Goal: Transaction & Acquisition: Purchase product/service

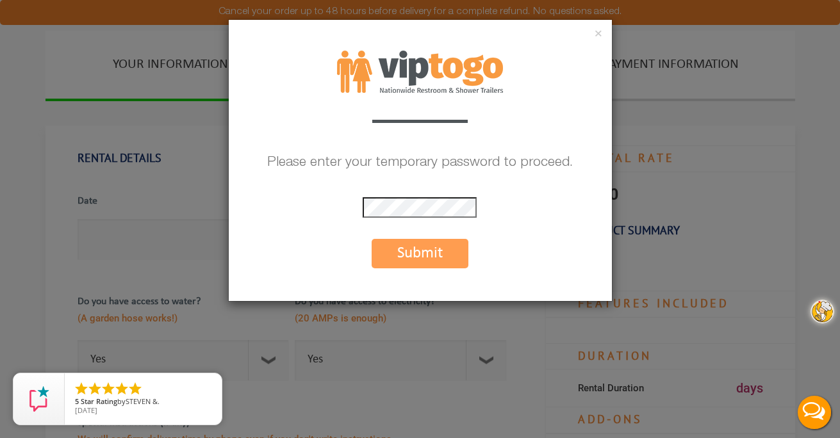
click at [418, 248] on button "Submit" at bounding box center [420, 253] width 97 height 29
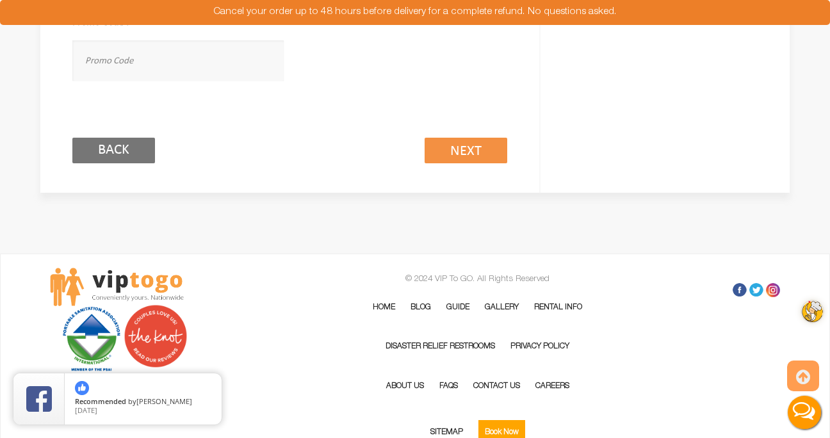
scroll to position [953, 0]
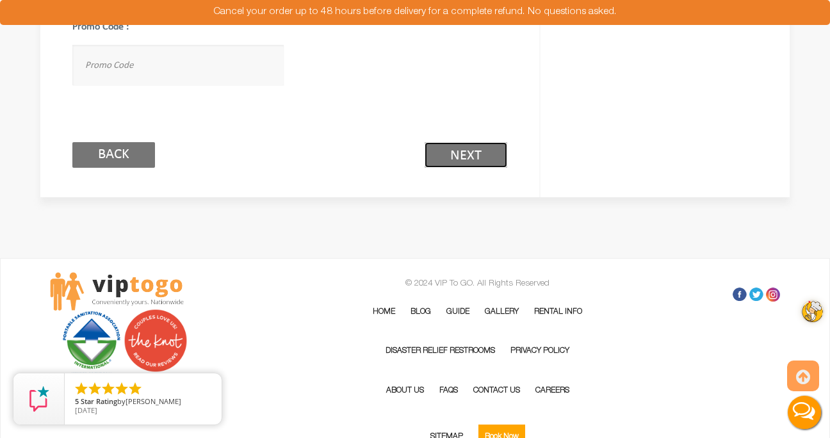
click at [454, 149] on link "Next (2/3)" at bounding box center [466, 155] width 83 height 26
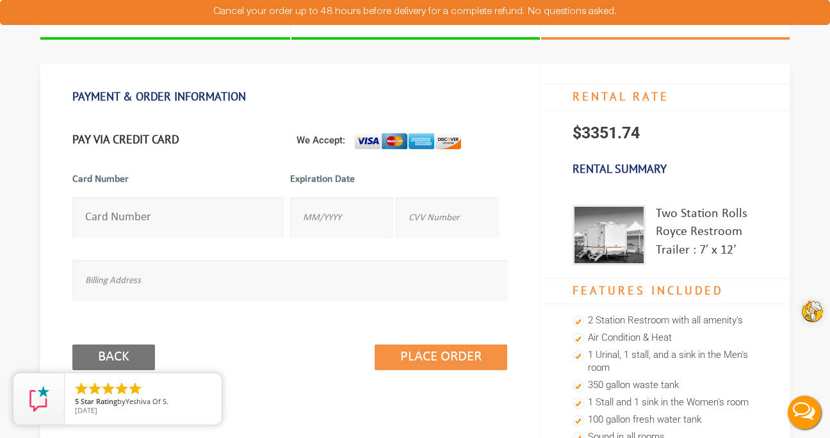
scroll to position [63, 0]
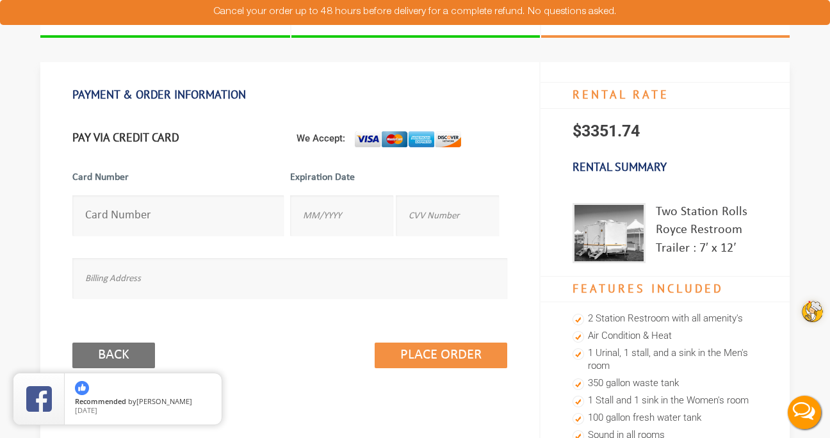
click at [149, 212] on input "number" at bounding box center [177, 215] width 211 height 40
type input "5575530006712921"
click at [358, 224] on input "text" at bounding box center [341, 215] width 103 height 40
type input "08/2028"
click at [454, 214] on input "text" at bounding box center [447, 215] width 103 height 40
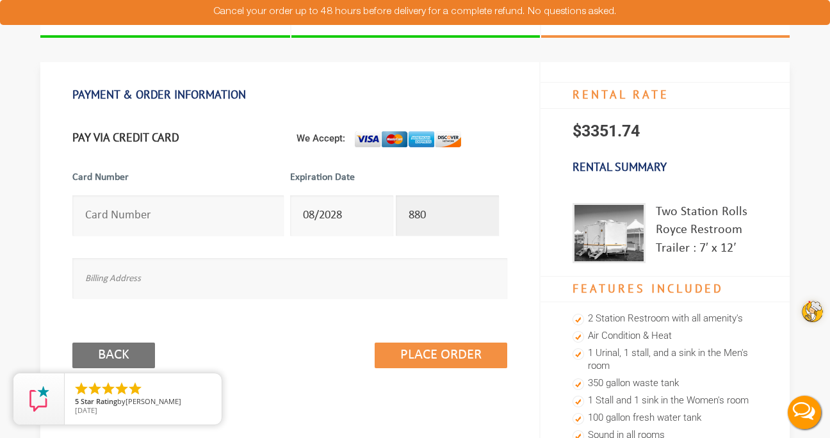
type input "880"
click at [222, 272] on input "text" at bounding box center [289, 278] width 435 height 40
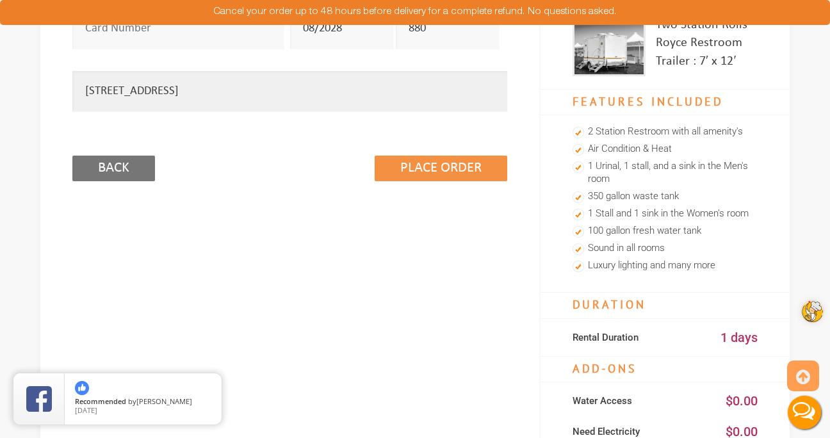
scroll to position [252, 0]
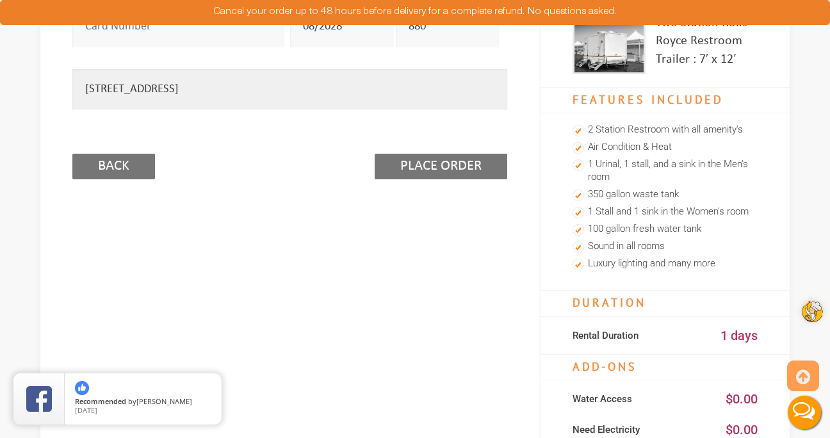
type input "[STREET_ADDRESS]"
click at [436, 163] on input "Place Order" at bounding box center [441, 167] width 133 height 26
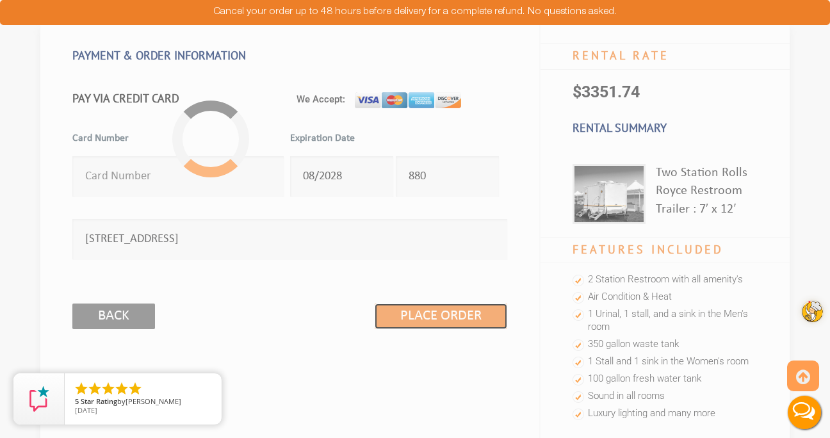
scroll to position [101, 0]
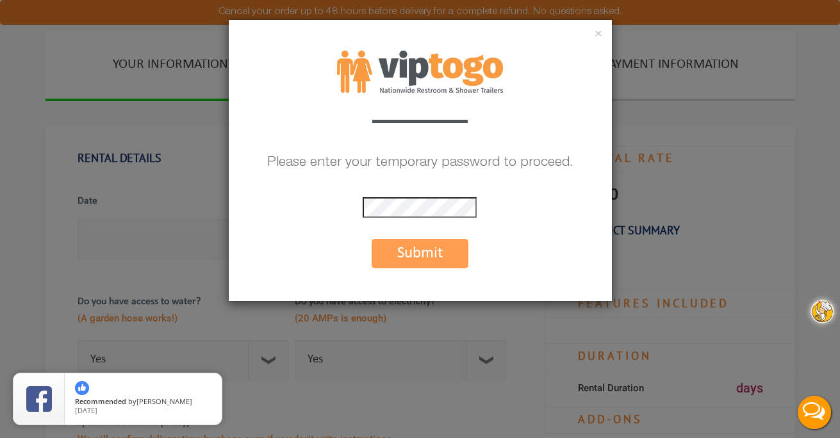
click at [425, 245] on button "Submit" at bounding box center [420, 253] width 97 height 29
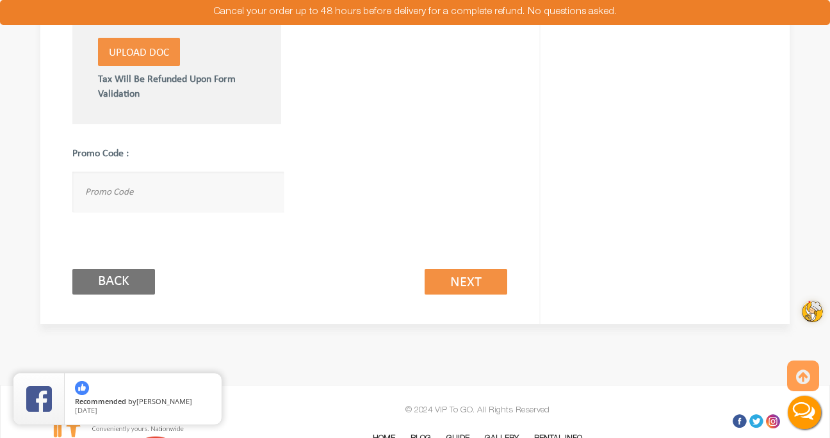
scroll to position [833, 0]
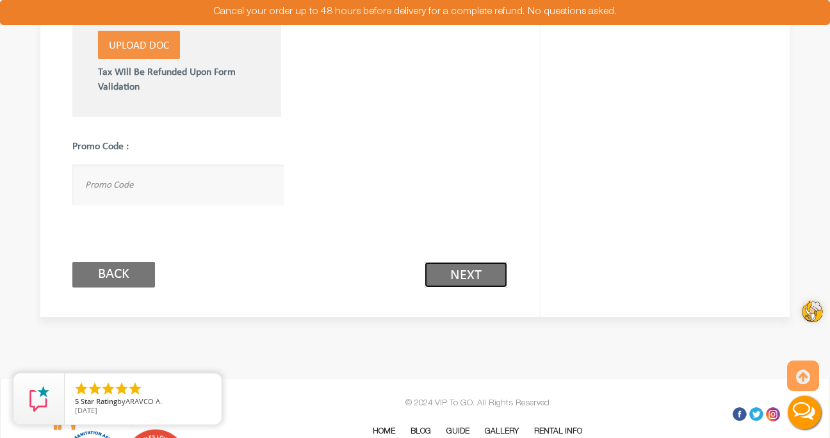
click at [471, 273] on link "Next (2/3)" at bounding box center [466, 275] width 83 height 26
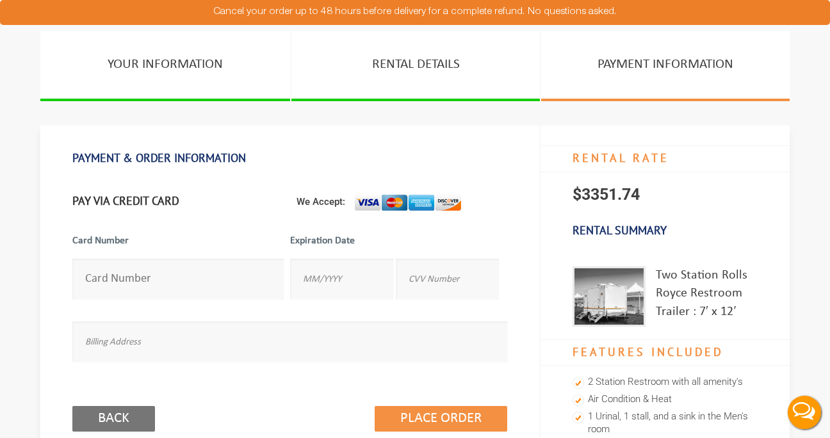
click at [97, 279] on input "number" at bounding box center [177, 279] width 211 height 40
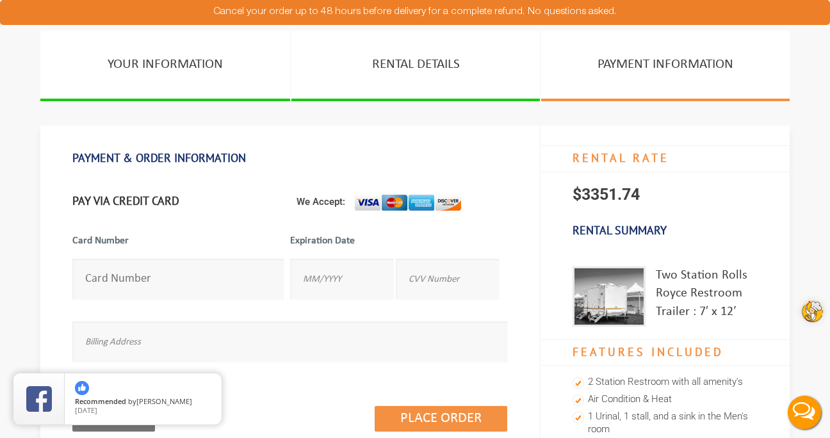
type input "5575530006712921"
click at [321, 285] on input "text" at bounding box center [341, 279] width 103 height 40
type input "08/2028"
click at [438, 282] on input "text" at bounding box center [447, 279] width 103 height 40
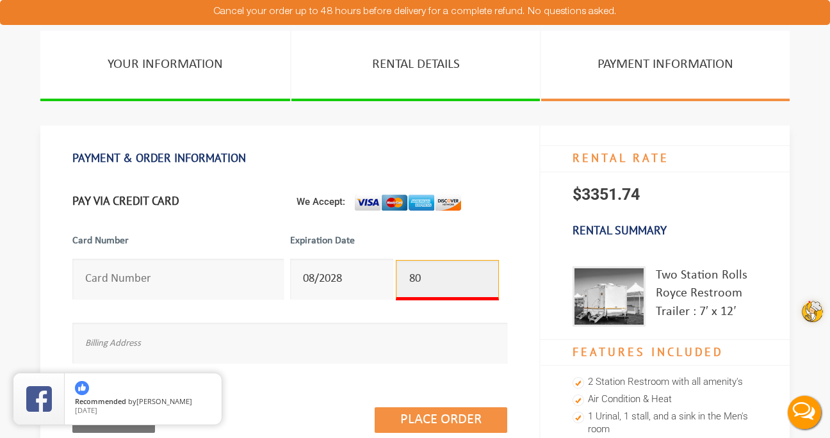
type input "8"
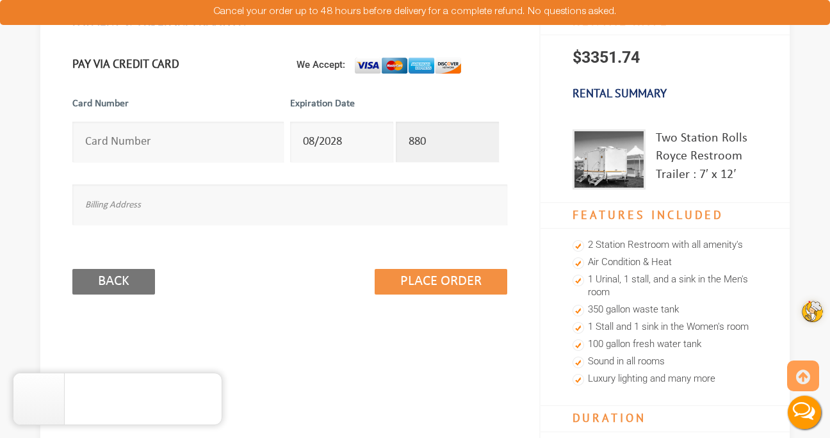
scroll to position [141, 0]
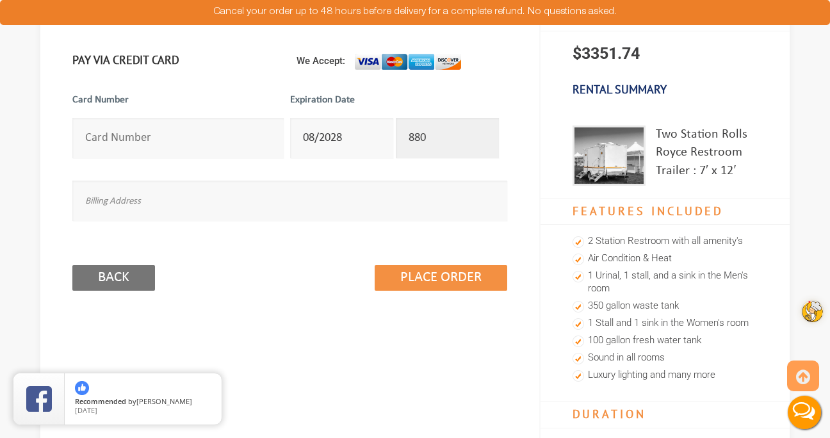
type input "880"
click at [176, 200] on input "text" at bounding box center [289, 201] width 435 height 40
type input "[STREET_ADDRESS]"
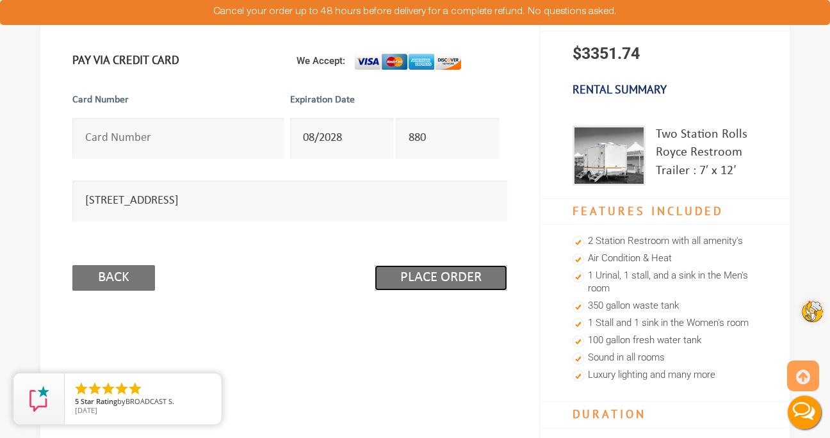
click at [444, 272] on input "Place Order" at bounding box center [441, 278] width 133 height 26
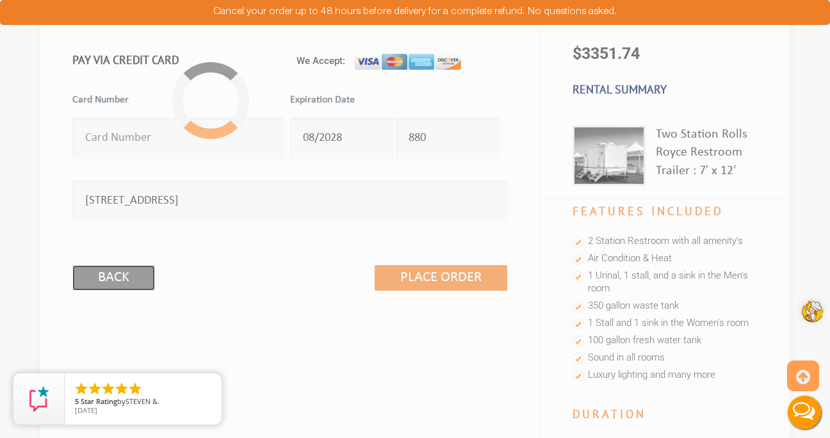
click at [86, 274] on input "Back" at bounding box center [113, 278] width 83 height 26
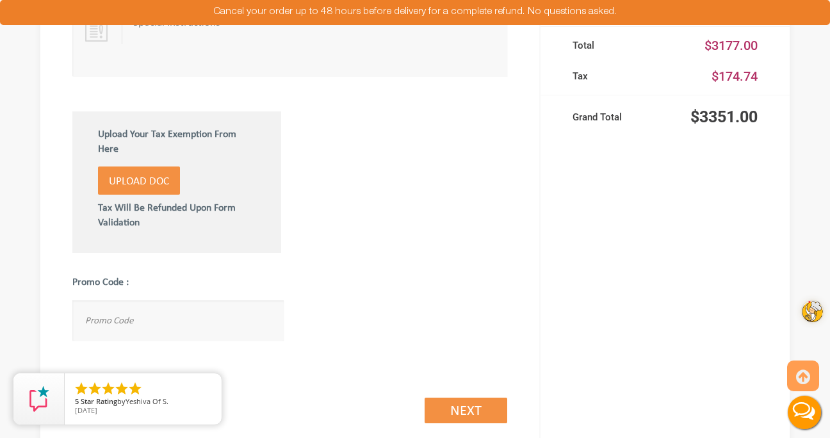
scroll to position [706, 0]
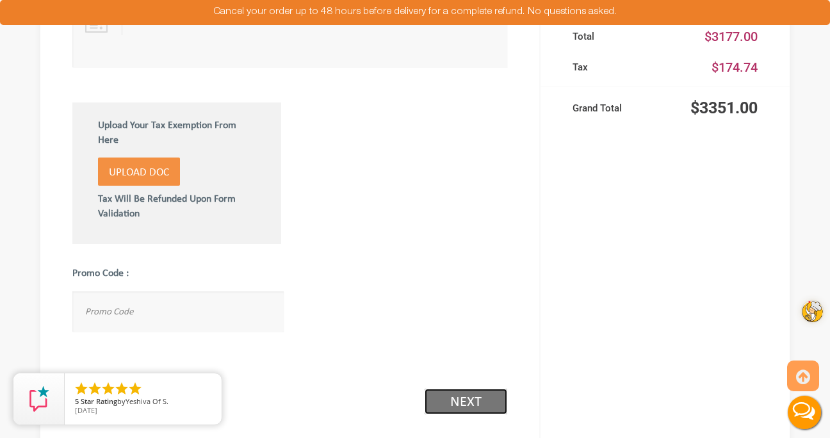
click at [461, 395] on link "Next (2/3)" at bounding box center [466, 402] width 83 height 26
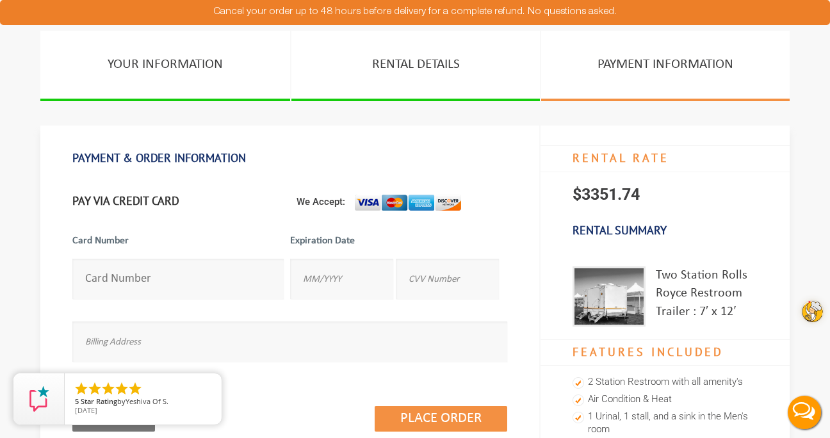
click at [113, 277] on input "number" at bounding box center [177, 279] width 211 height 40
type input "[CREDIT_CARD_NUMBER]"
click at [326, 288] on input "text" at bounding box center [341, 279] width 103 height 40
type input "01/2029"
click at [436, 281] on input "text" at bounding box center [447, 279] width 103 height 40
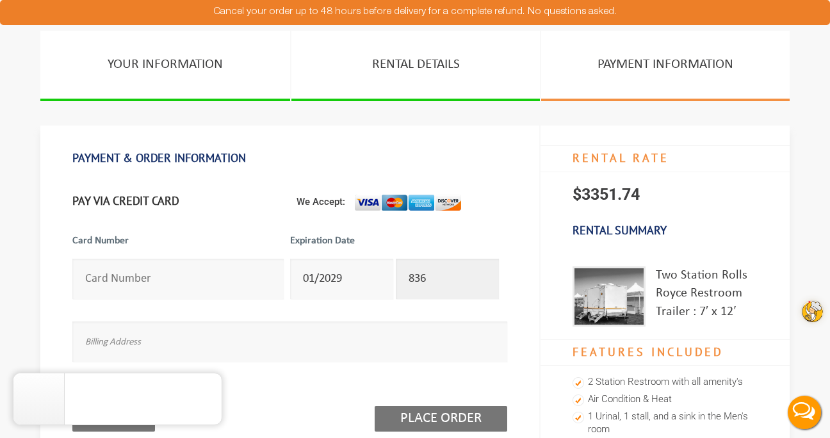
type input "836"
drag, startPoint x: 465, startPoint y: 413, endPoint x: 430, endPoint y: 413, distance: 35.2
click at [430, 413] on input "Place Order" at bounding box center [441, 419] width 133 height 26
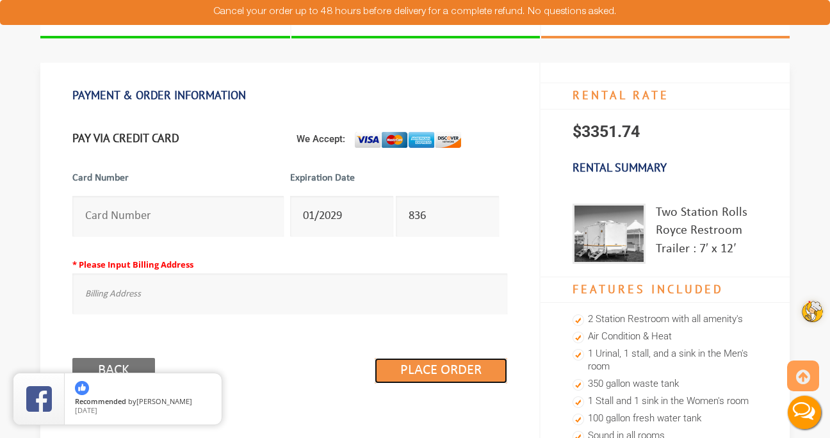
scroll to position [65, 0]
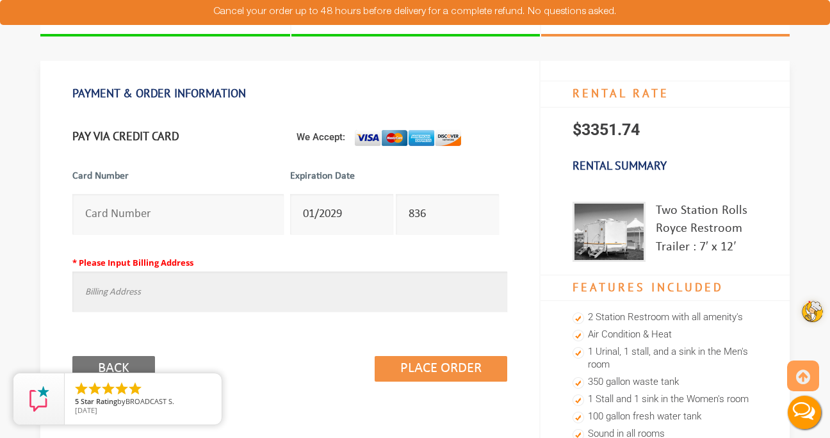
click at [158, 287] on input "text" at bounding box center [289, 292] width 435 height 40
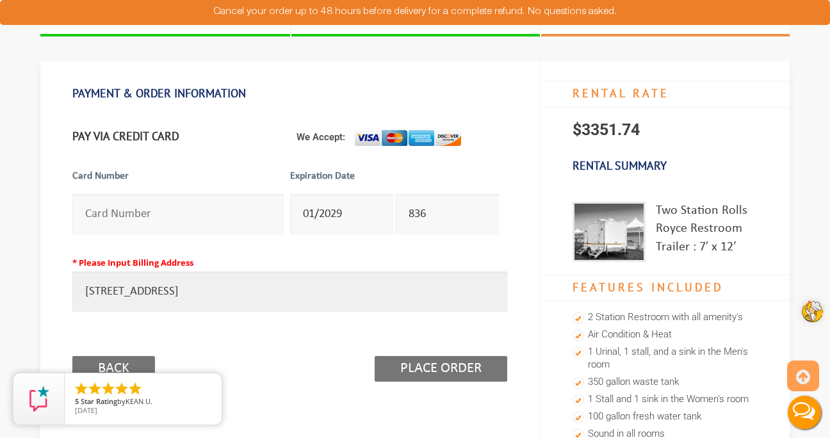
type input "[STREET_ADDRESS]"
click at [425, 366] on input "Place Order" at bounding box center [441, 369] width 133 height 26
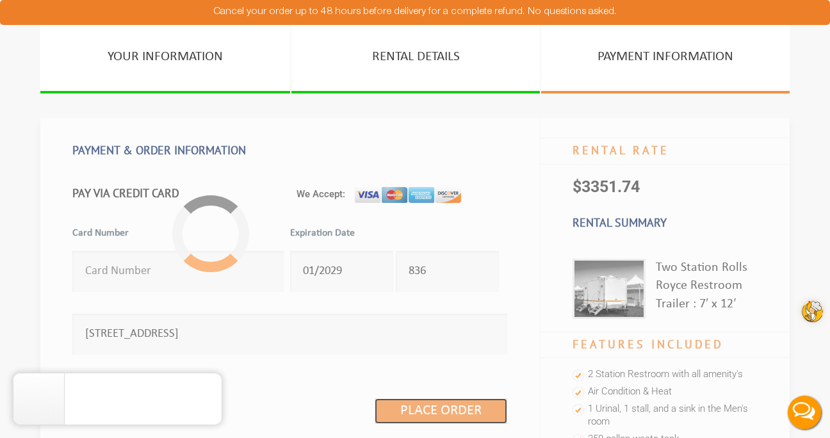
scroll to position [0, 0]
